Goal: Find specific page/section: Find specific page/section

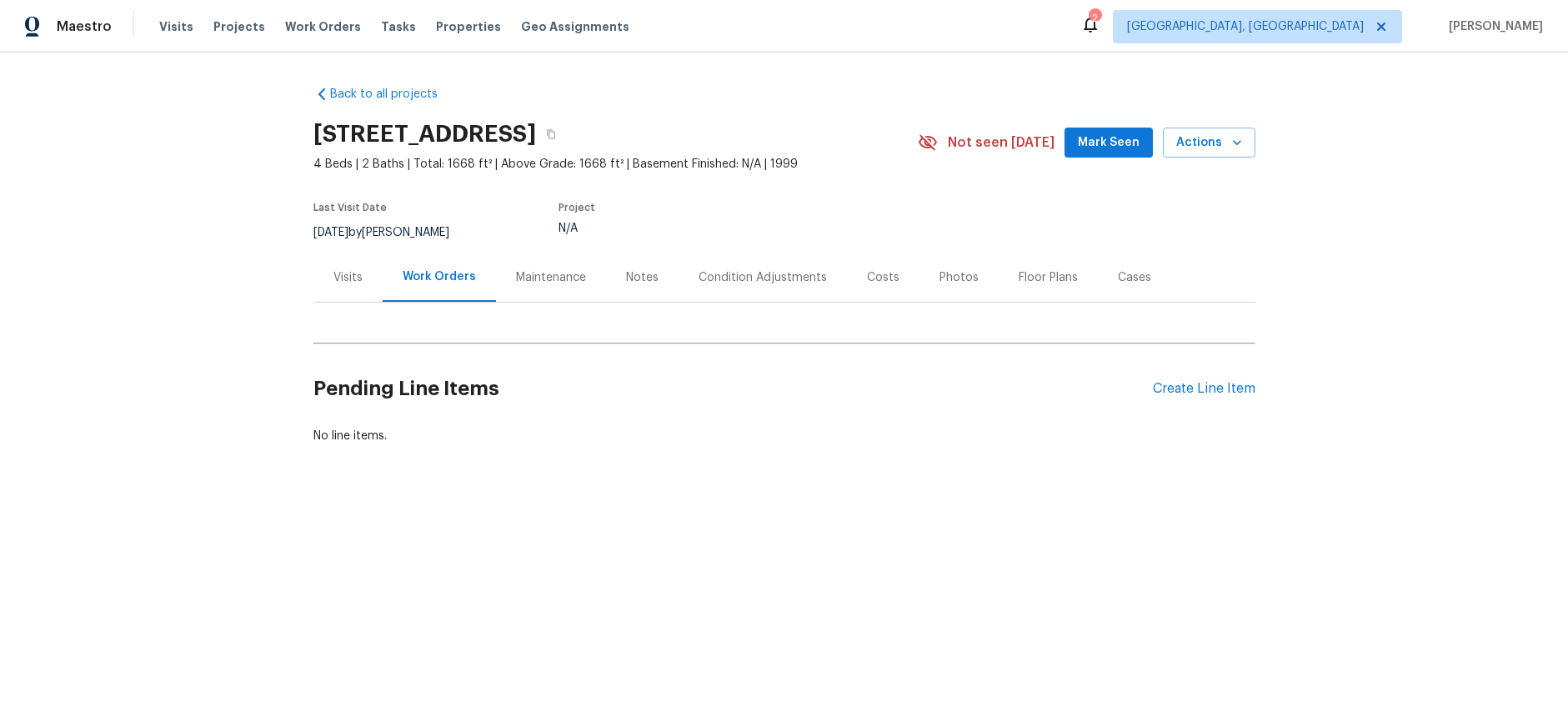
click at [774, 277] on div "Condition Adjustments" at bounding box center [762, 277] width 129 height 16
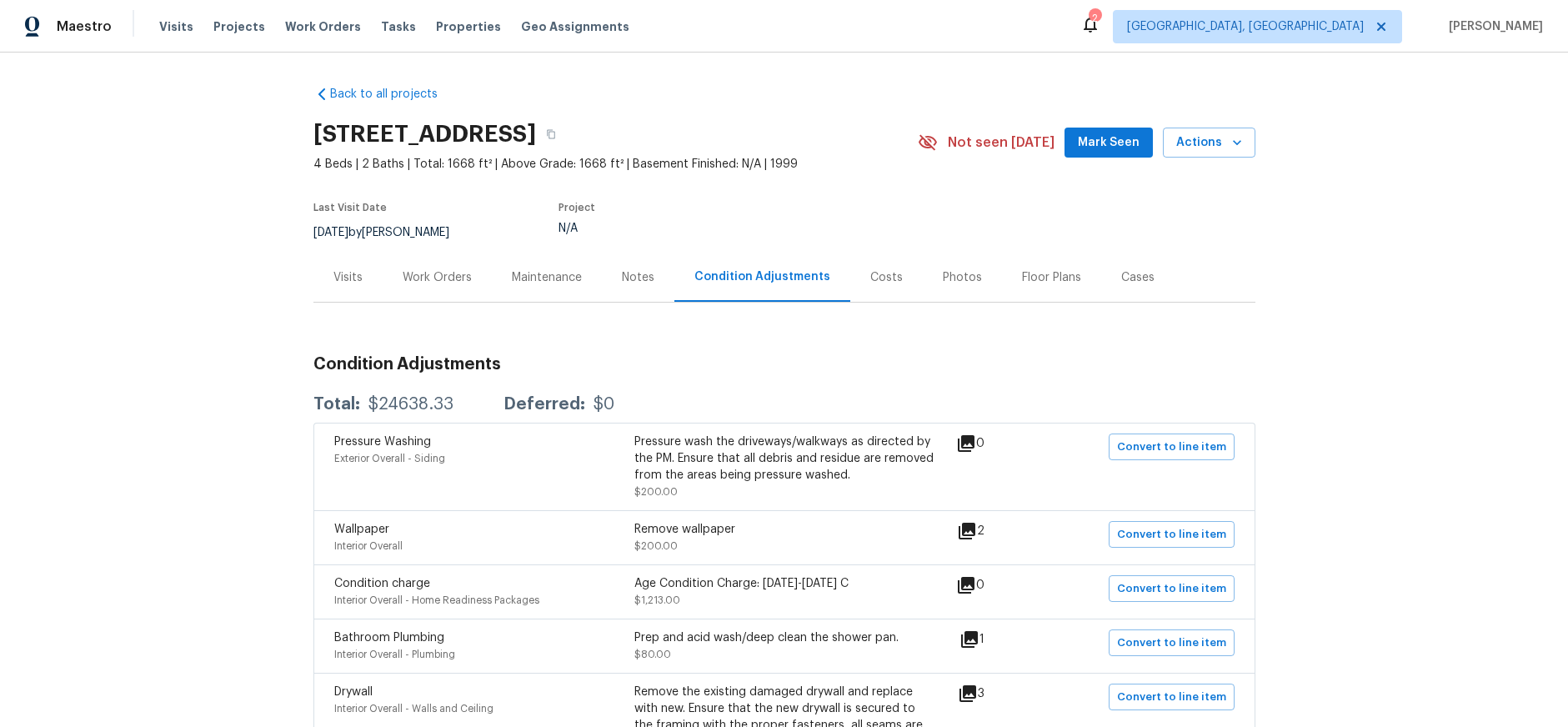
click at [351, 285] on div "Visits" at bounding box center [348, 277] width 69 height 49
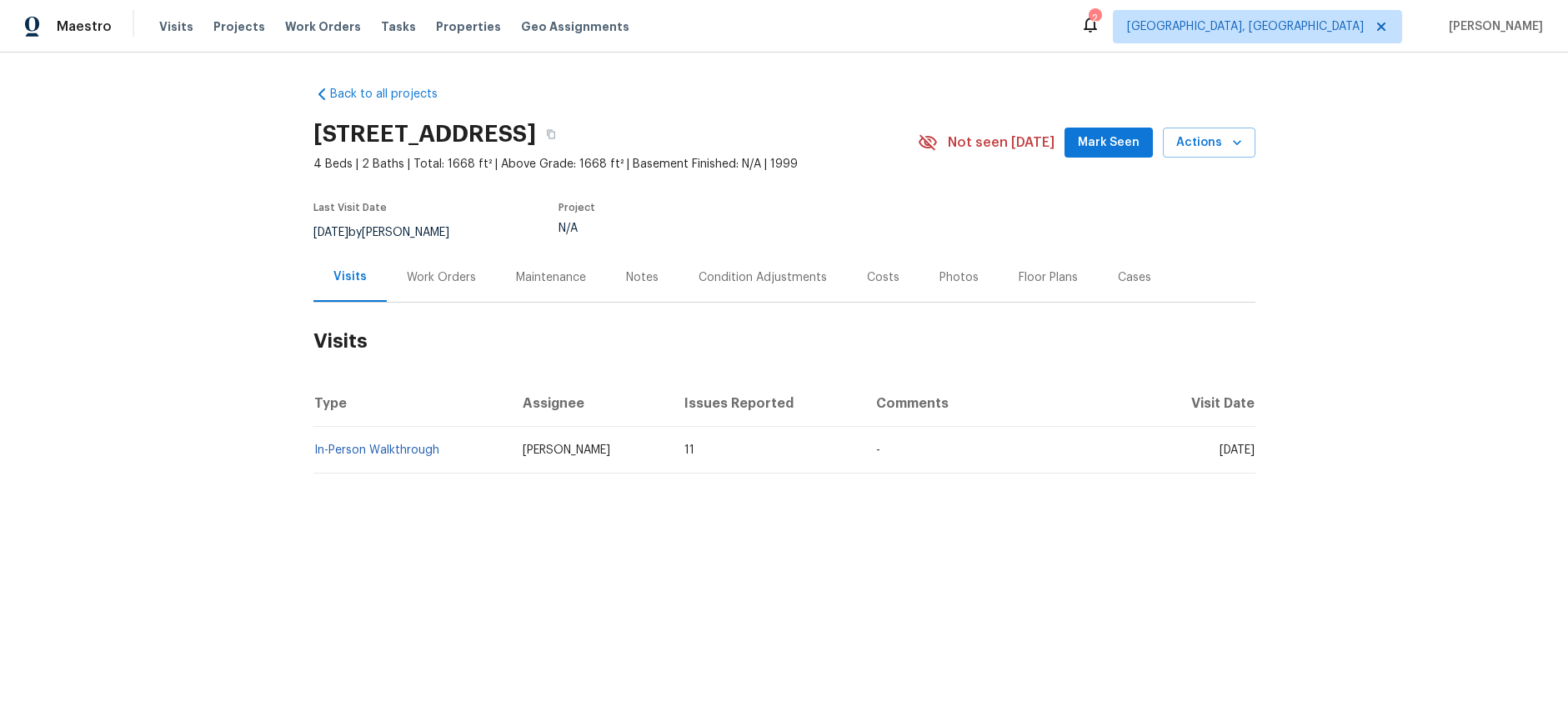
click at [781, 288] on div "Condition Adjustments" at bounding box center [762, 277] width 168 height 49
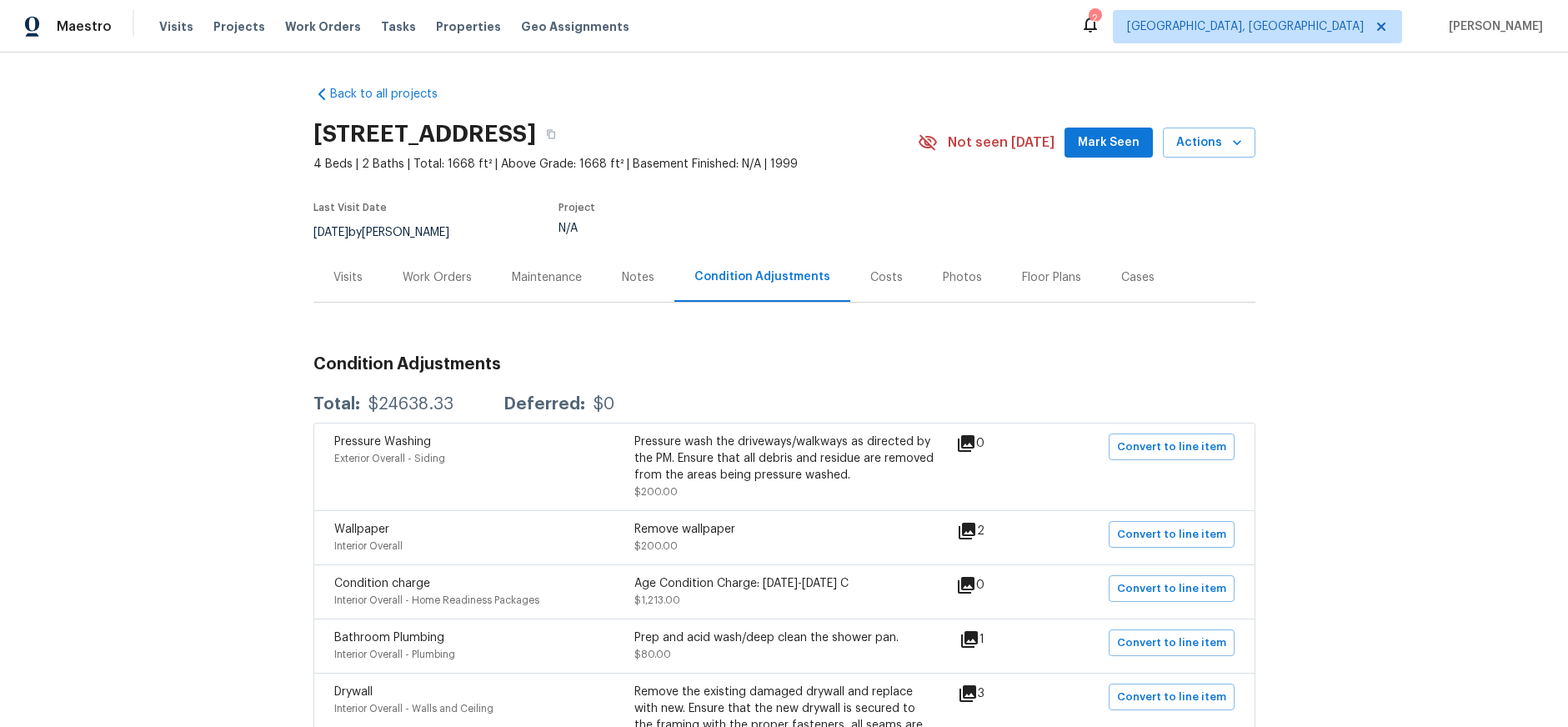
click at [870, 275] on div "Costs" at bounding box center [887, 277] width 33 height 16
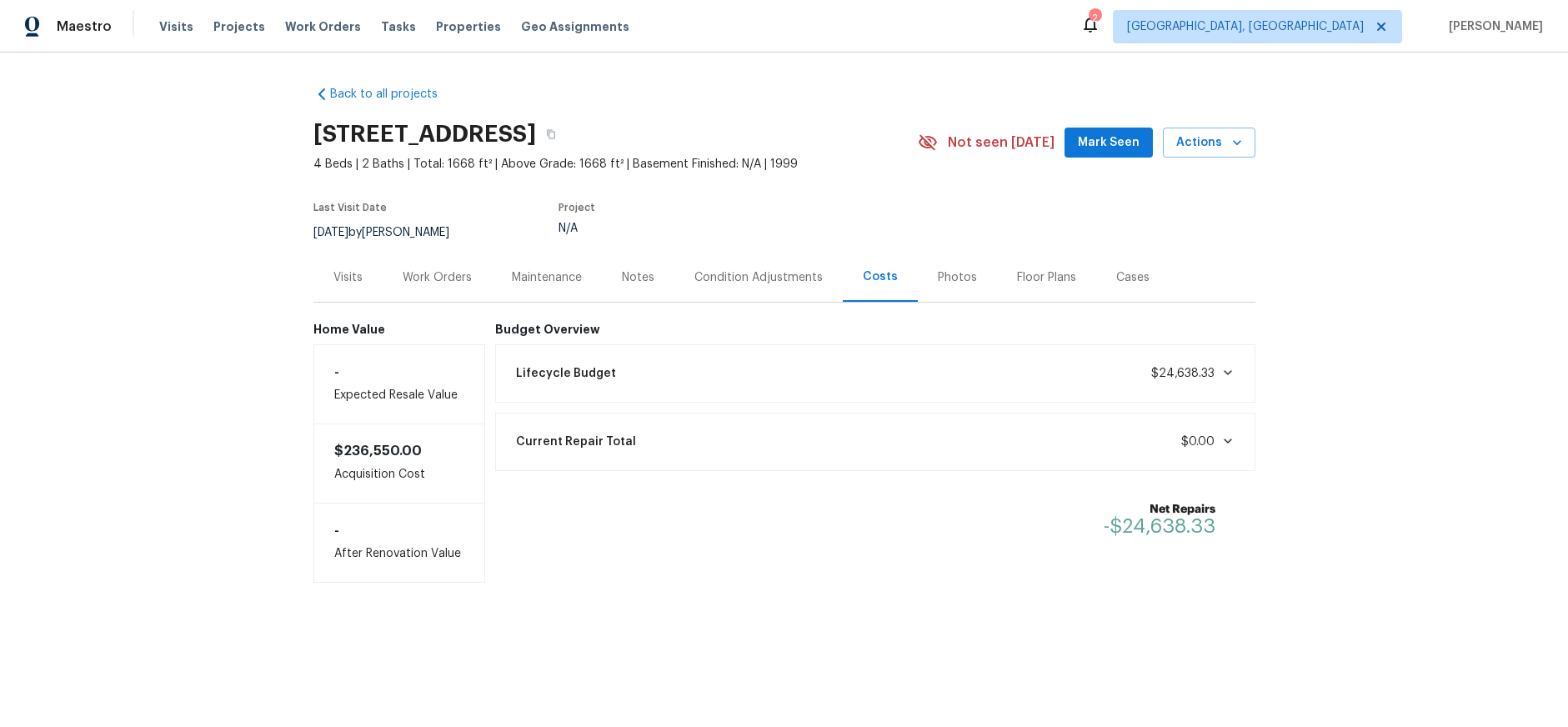
click at [340, 285] on div "Visits" at bounding box center [348, 277] width 69 height 49
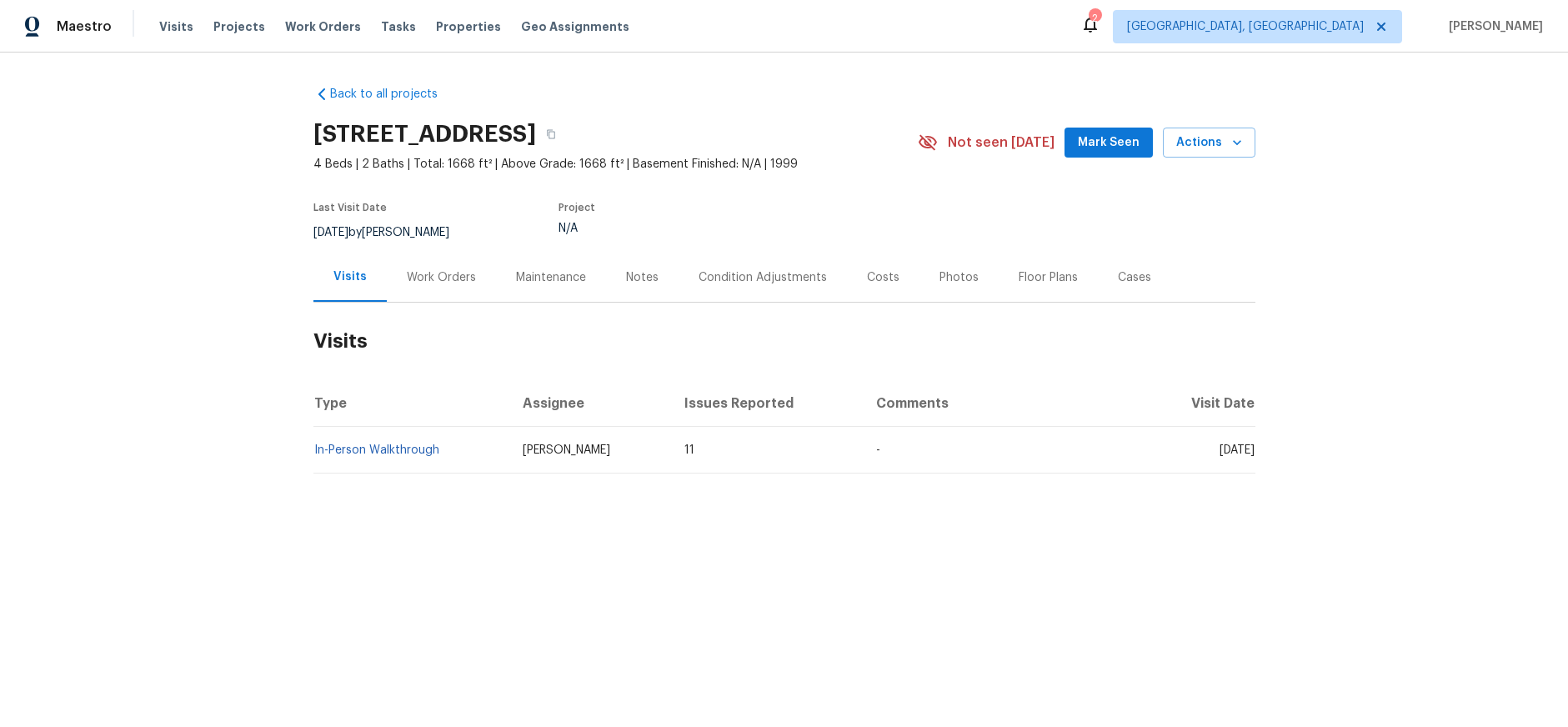
click at [437, 263] on div "Work Orders" at bounding box center [441, 277] width 109 height 49
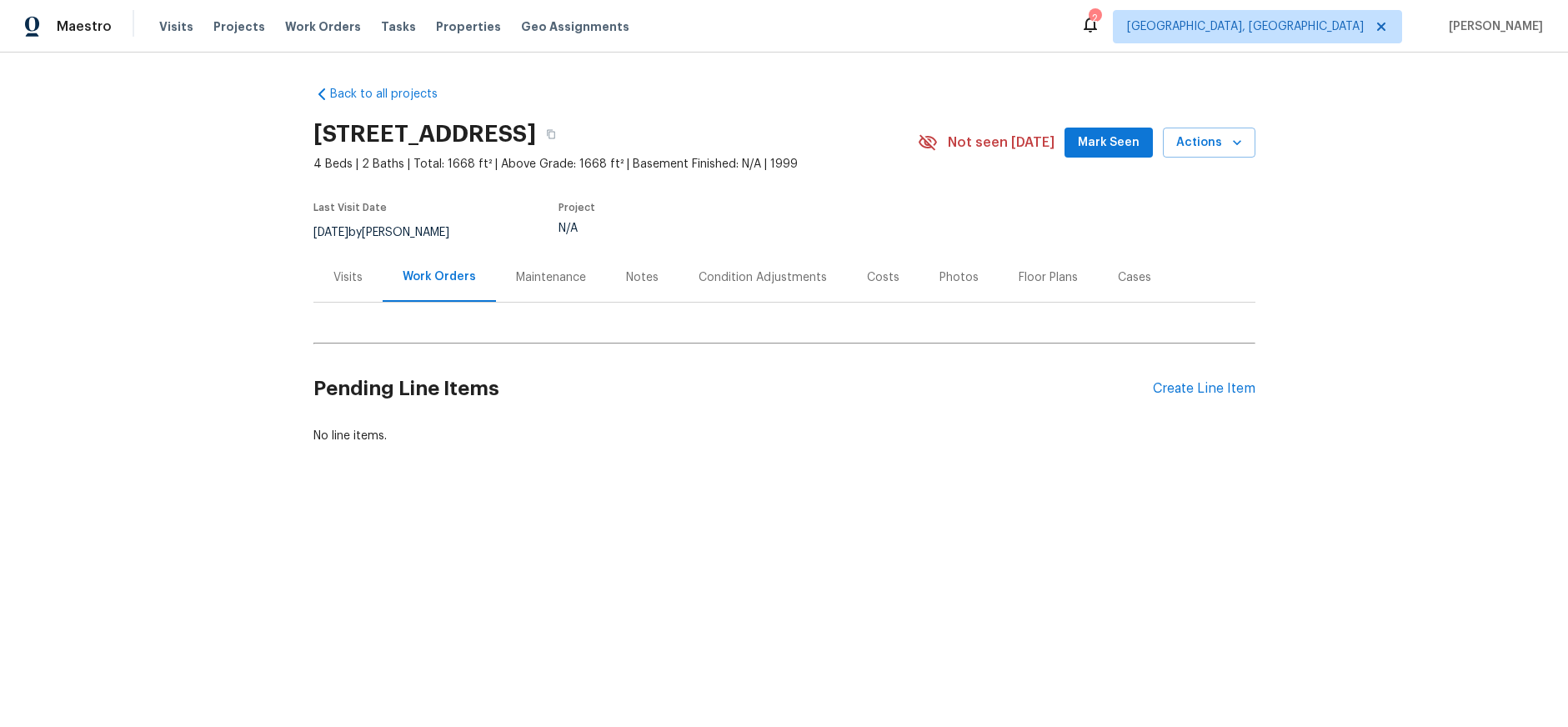
click at [548, 277] on div "Maintenance" at bounding box center [551, 277] width 70 height 16
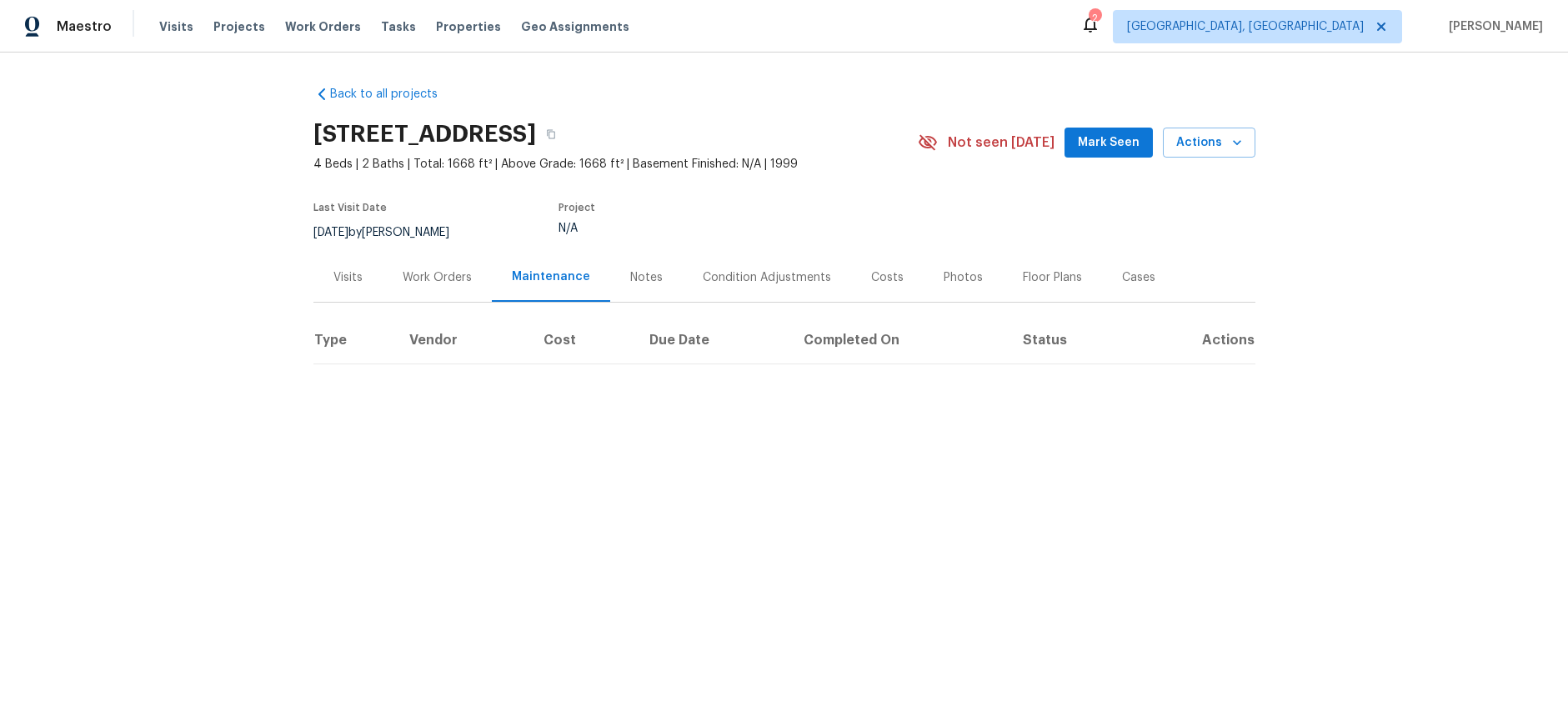
click at [656, 277] on div "Notes" at bounding box center [647, 277] width 73 height 49
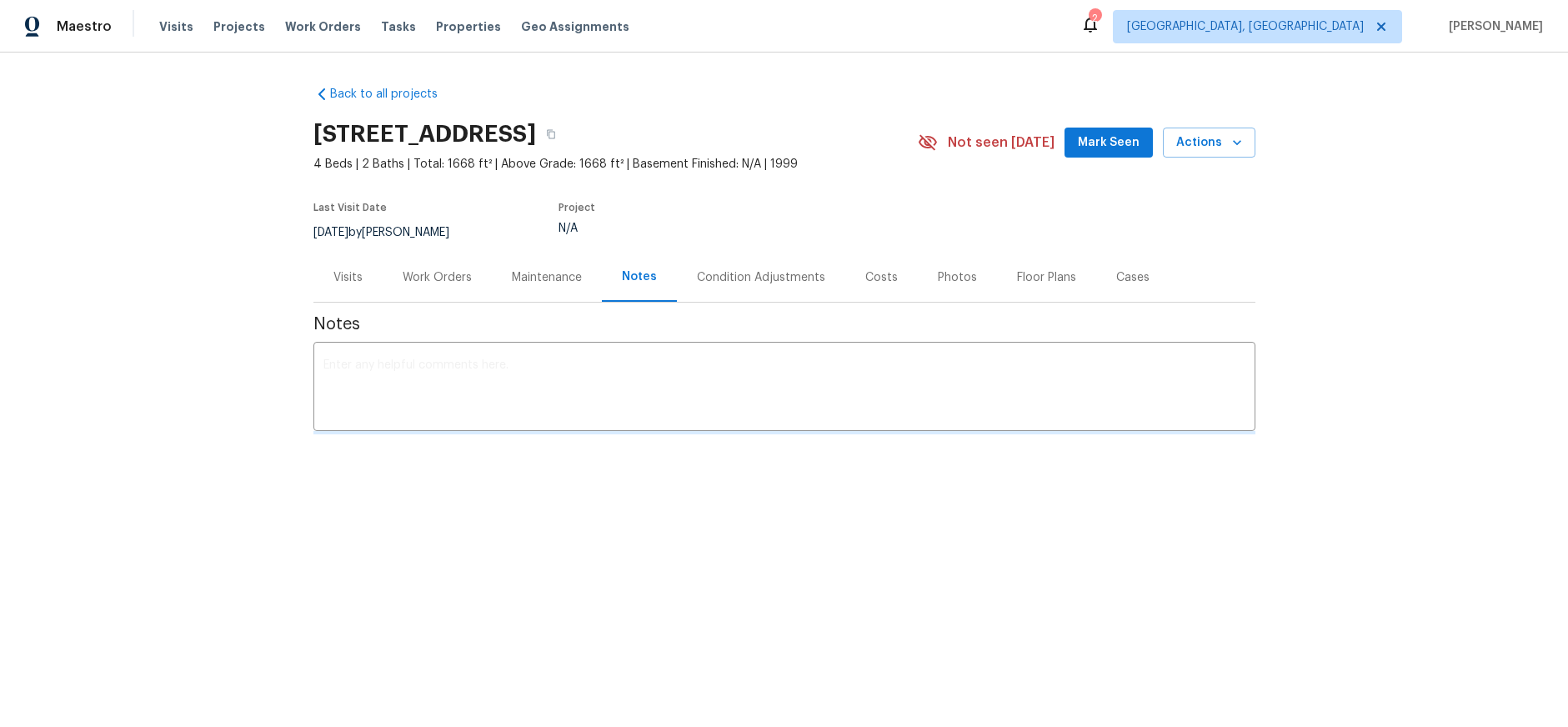
click at [760, 273] on div "Condition Adjustments" at bounding box center [761, 277] width 129 height 16
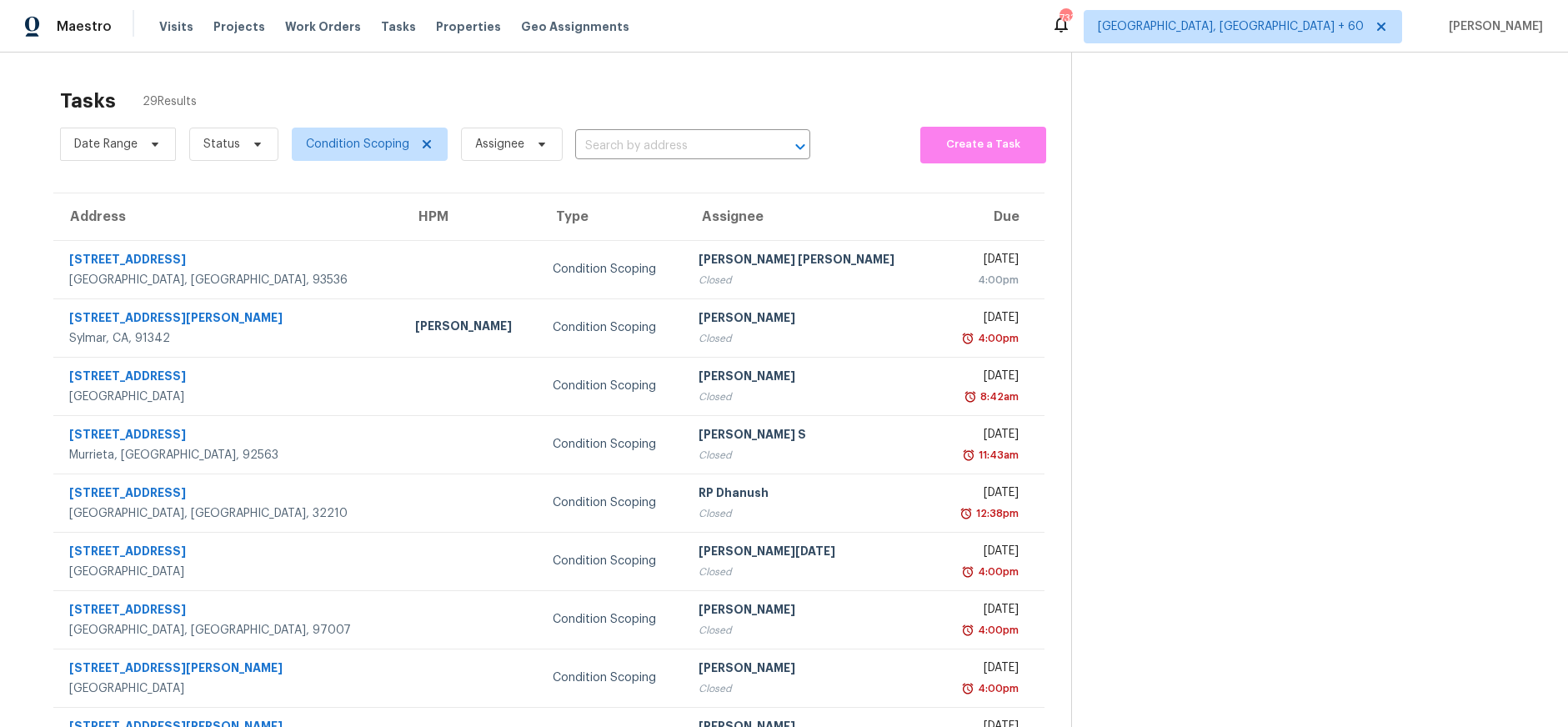
scroll to position [84, 0]
